Goal: Navigation & Orientation: Find specific page/section

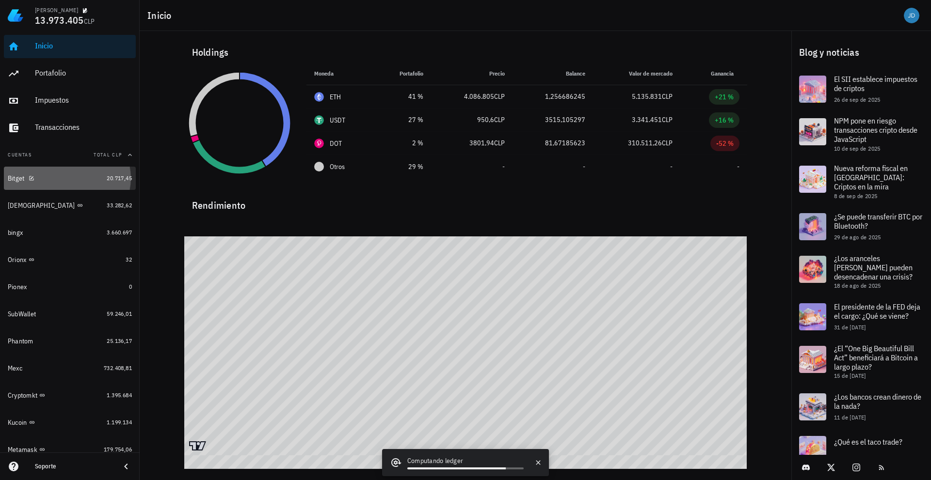
click at [16, 180] on div "Bitget" at bounding box center [16, 179] width 17 height 8
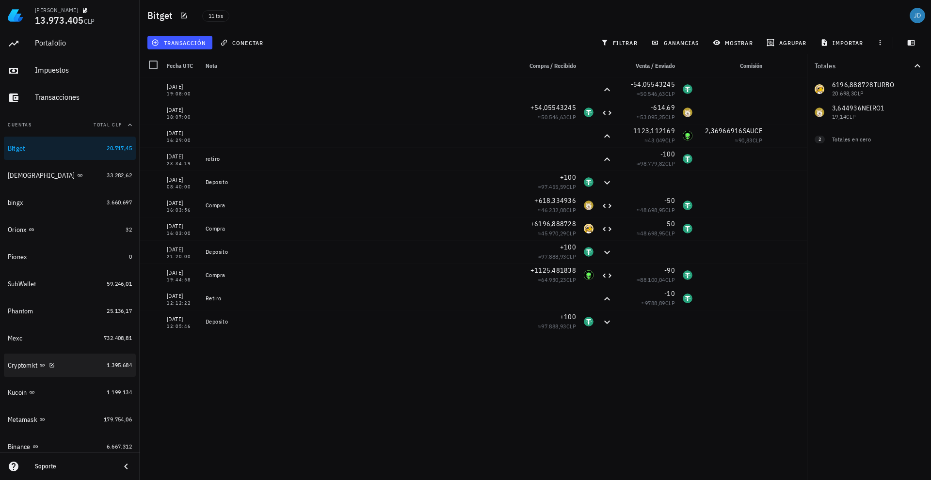
scroll to position [57, 0]
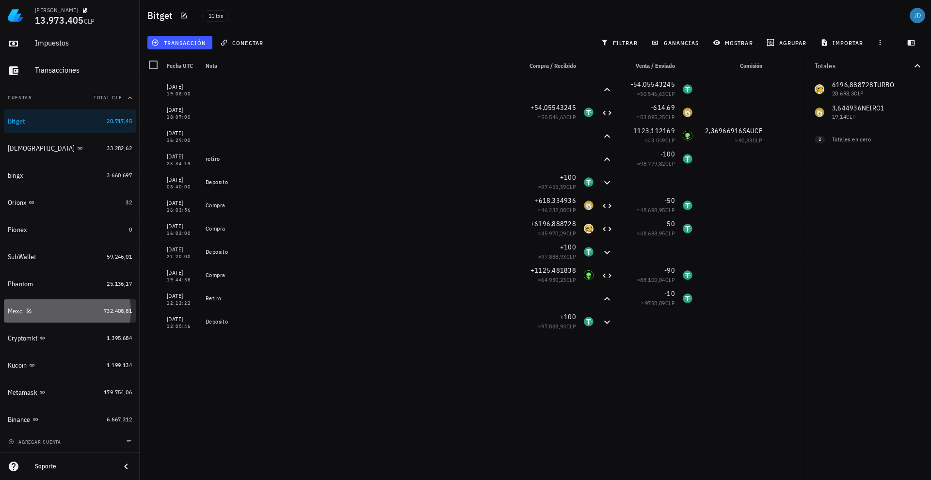
click at [7, 314] on link "Mexc 732.408,81" at bounding box center [70, 311] width 132 height 23
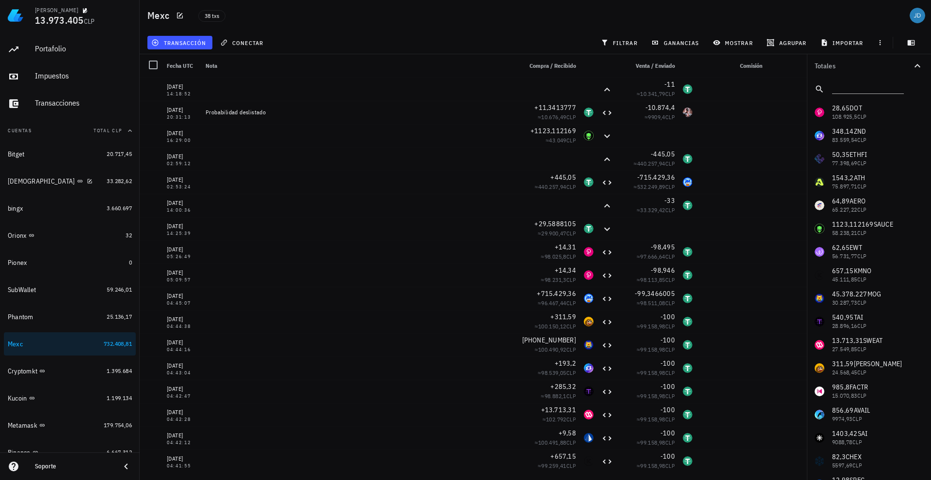
scroll to position [9, 0]
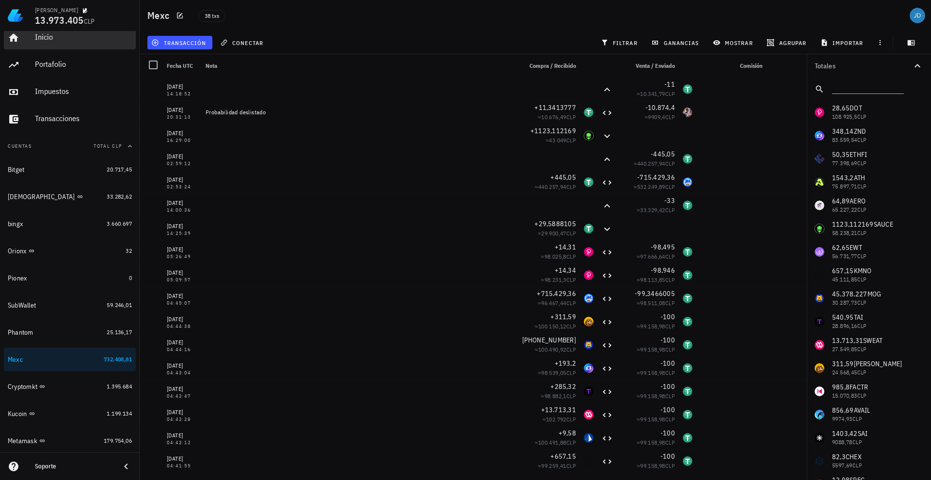
click at [45, 40] on div "Inicio" at bounding box center [83, 36] width 97 height 9
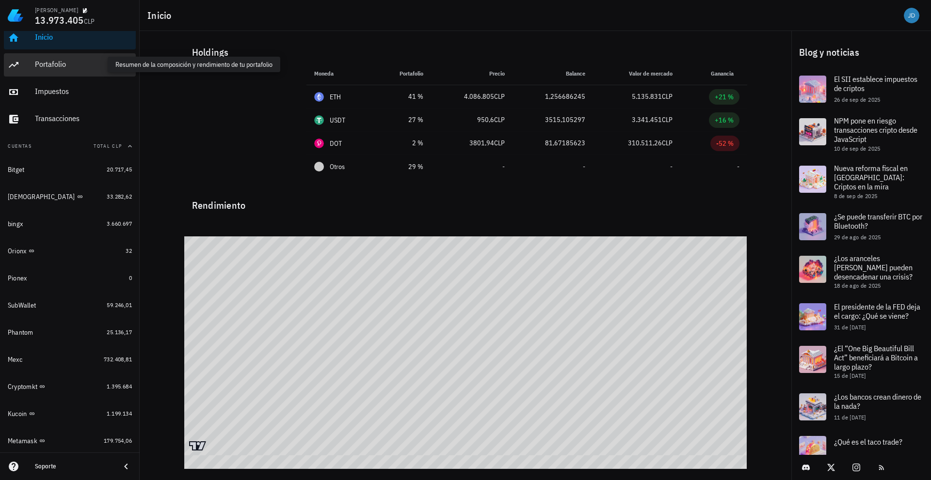
click at [54, 62] on div "Portafolio" at bounding box center [83, 64] width 97 height 9
